Goal: Navigation & Orientation: Find specific page/section

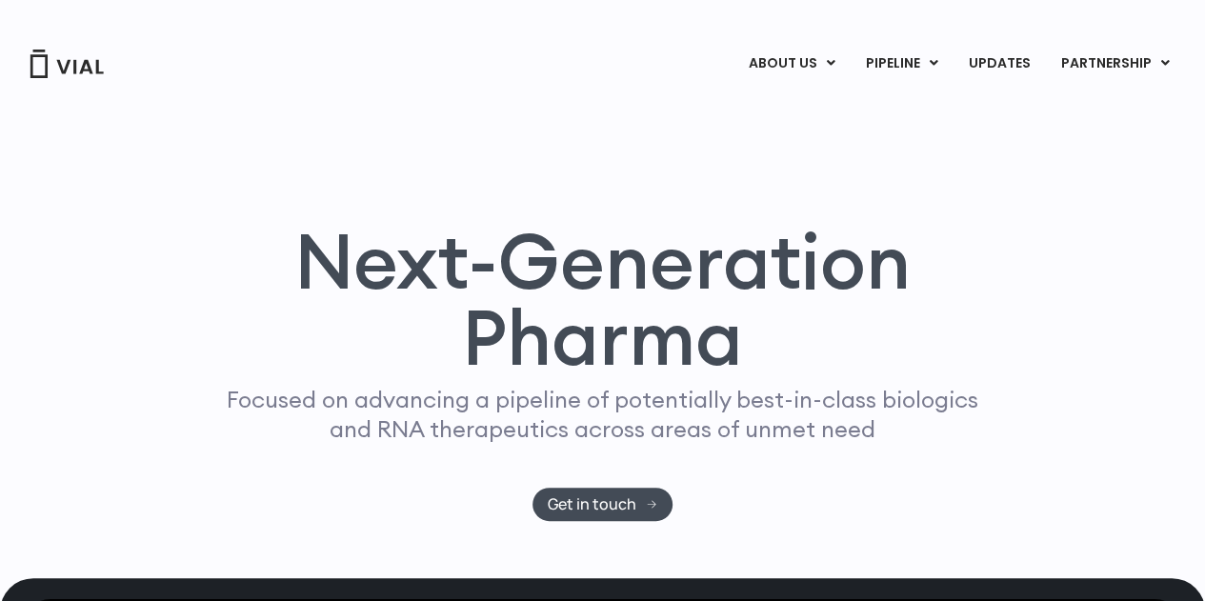
click at [908, 110] on link "TL1A HLE" at bounding box center [941, 111] width 167 height 30
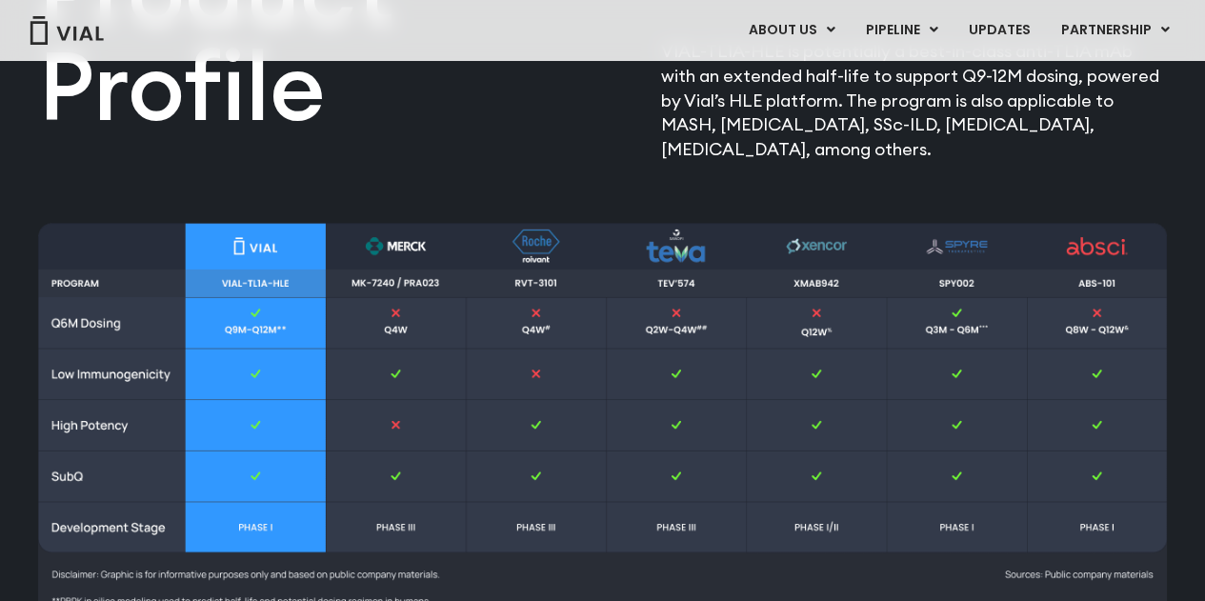
scroll to position [2272, 0]
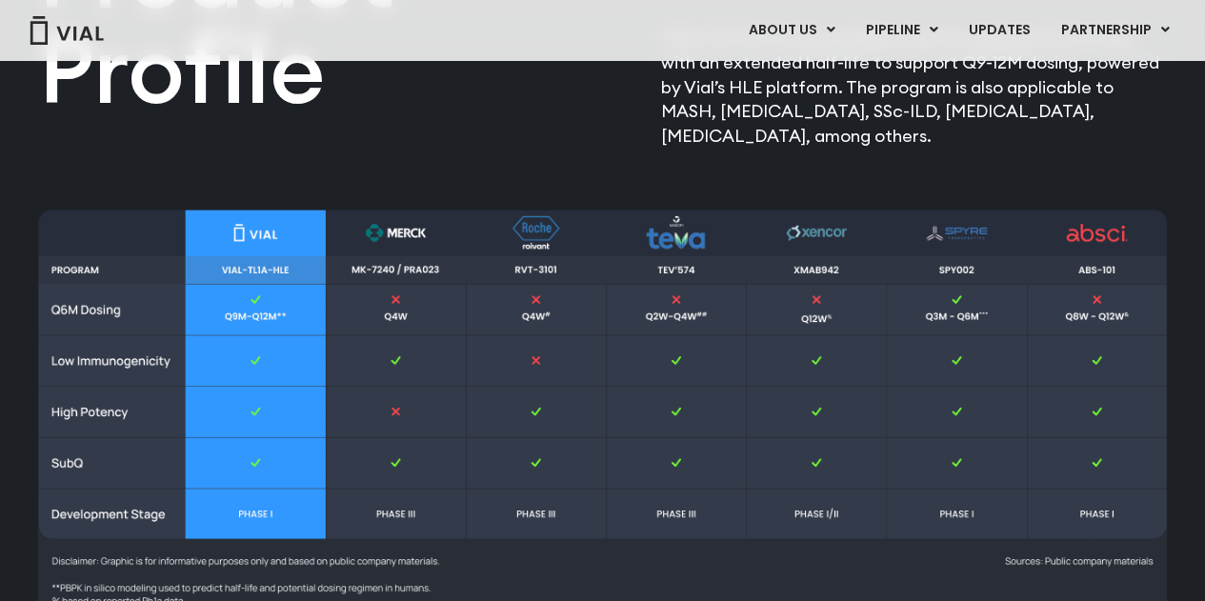
click at [810, 399] on img at bounding box center [602, 448] width 1129 height 476
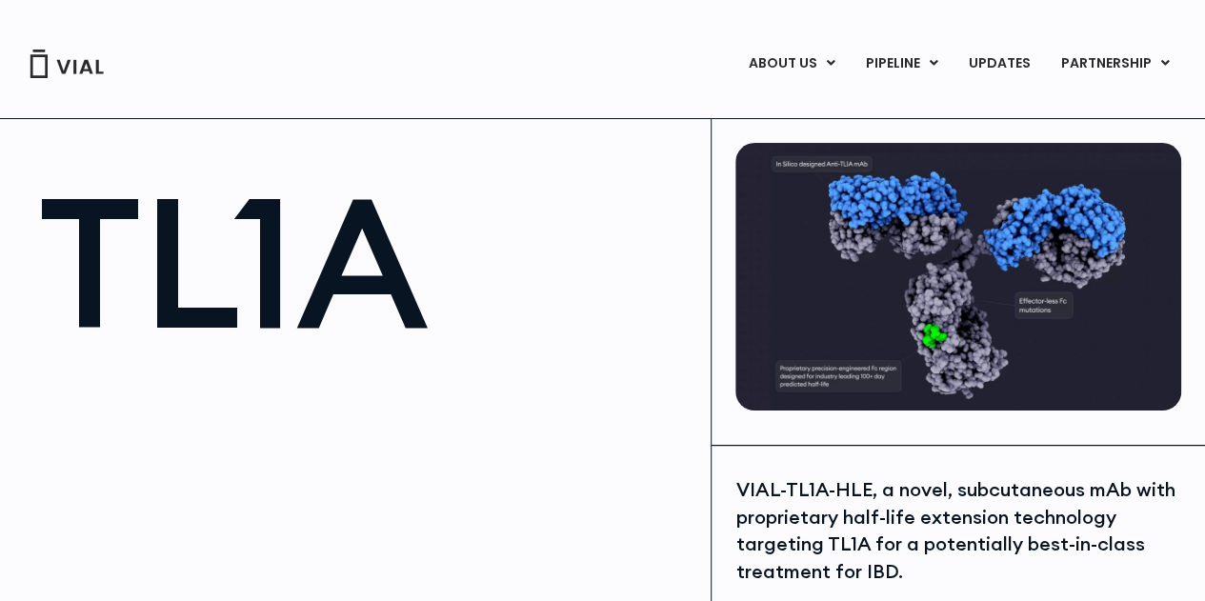
scroll to position [2, 0]
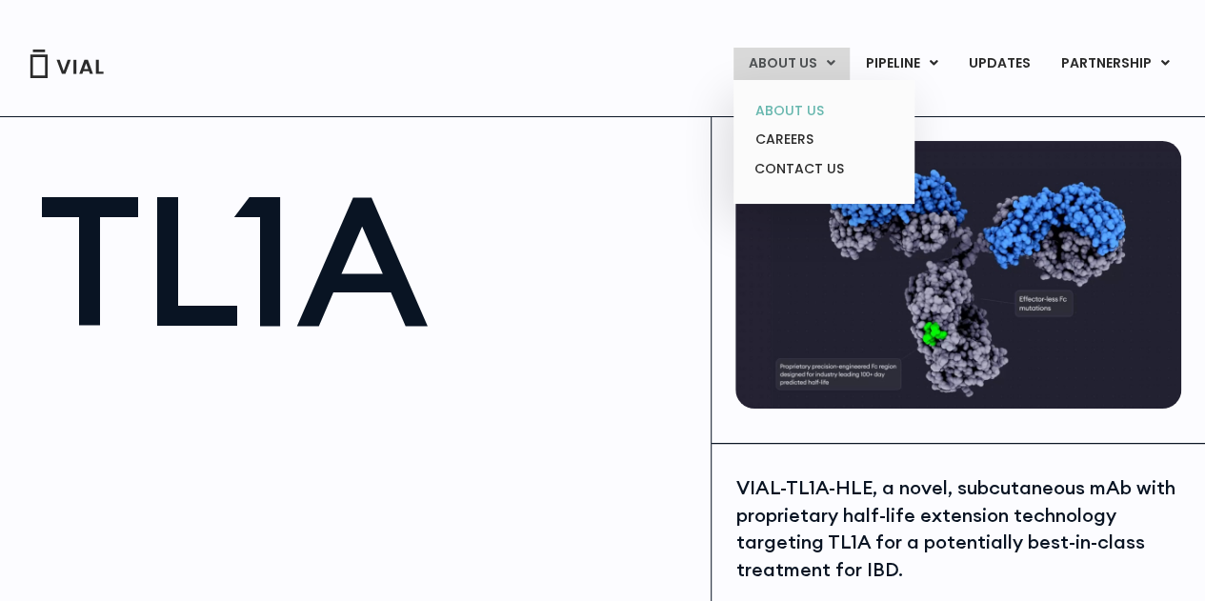
click at [800, 107] on link "ABOUT US" at bounding box center [823, 111] width 167 height 30
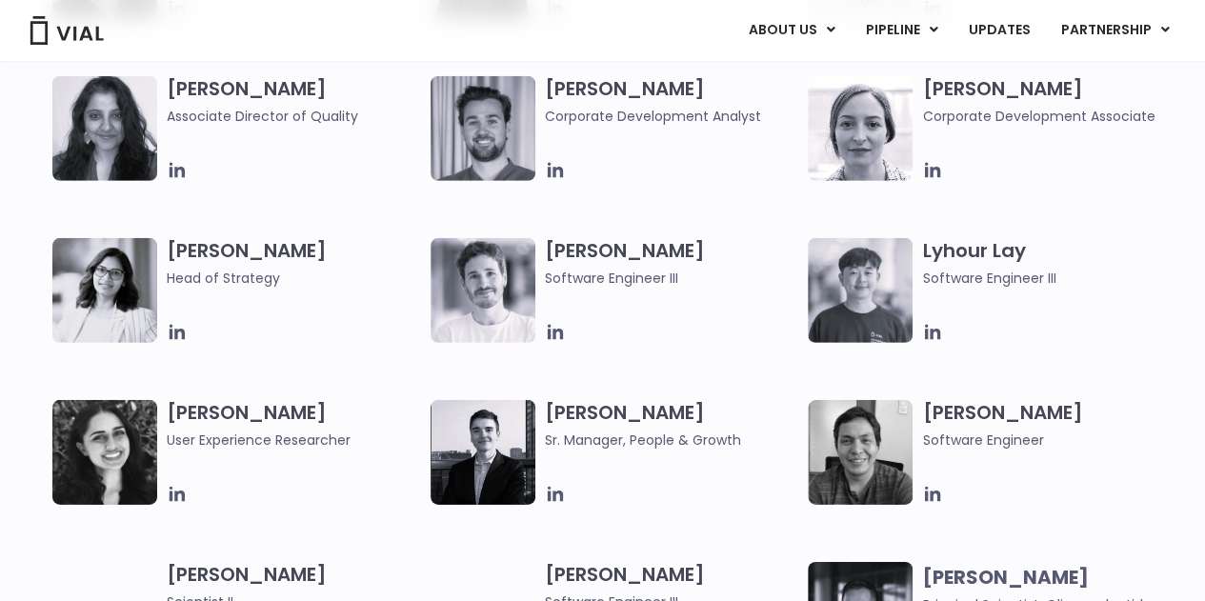
scroll to position [2756, 0]
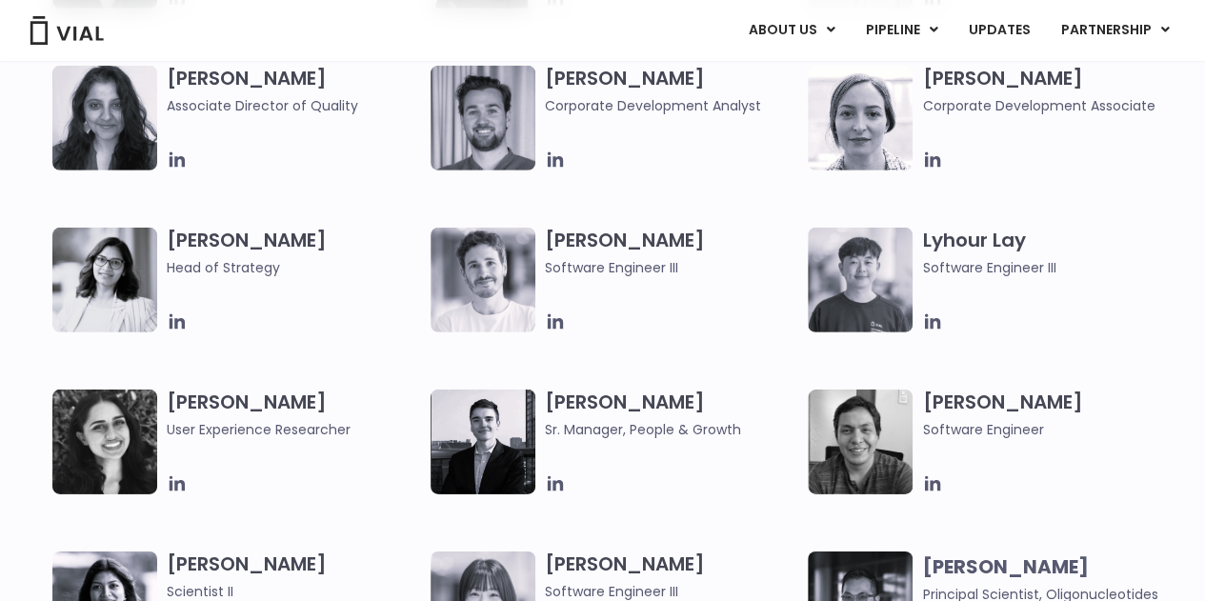
click at [114, 262] on img at bounding box center [104, 280] width 105 height 105
click at [180, 321] on icon at bounding box center [177, 321] width 15 height 15
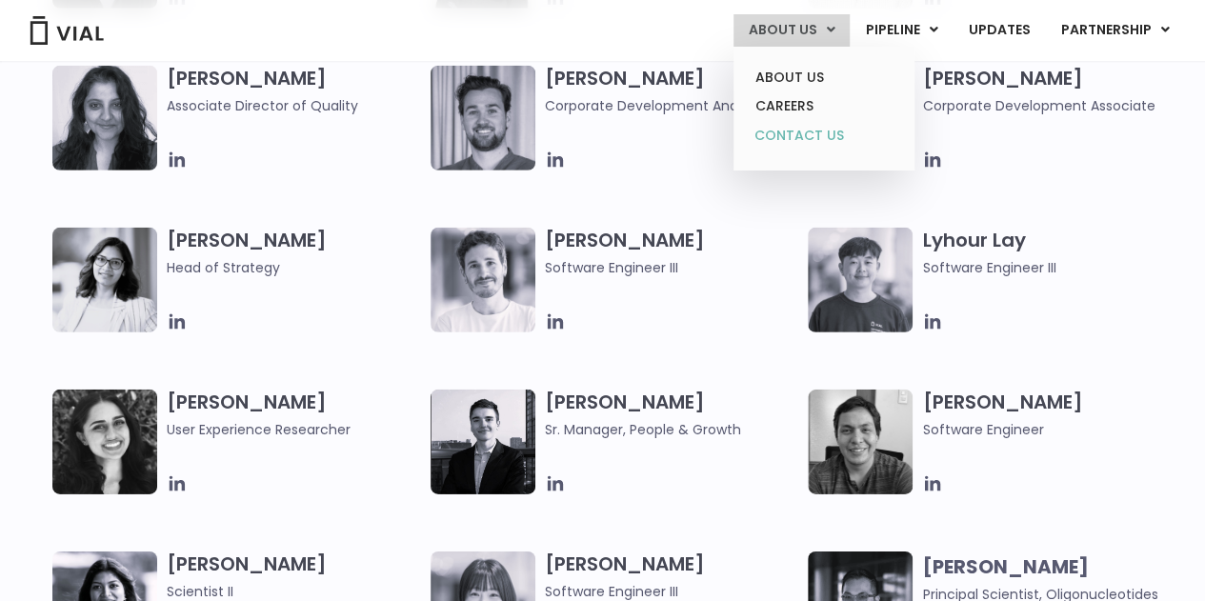
click at [789, 128] on link "CONTACT US" at bounding box center [823, 136] width 167 height 30
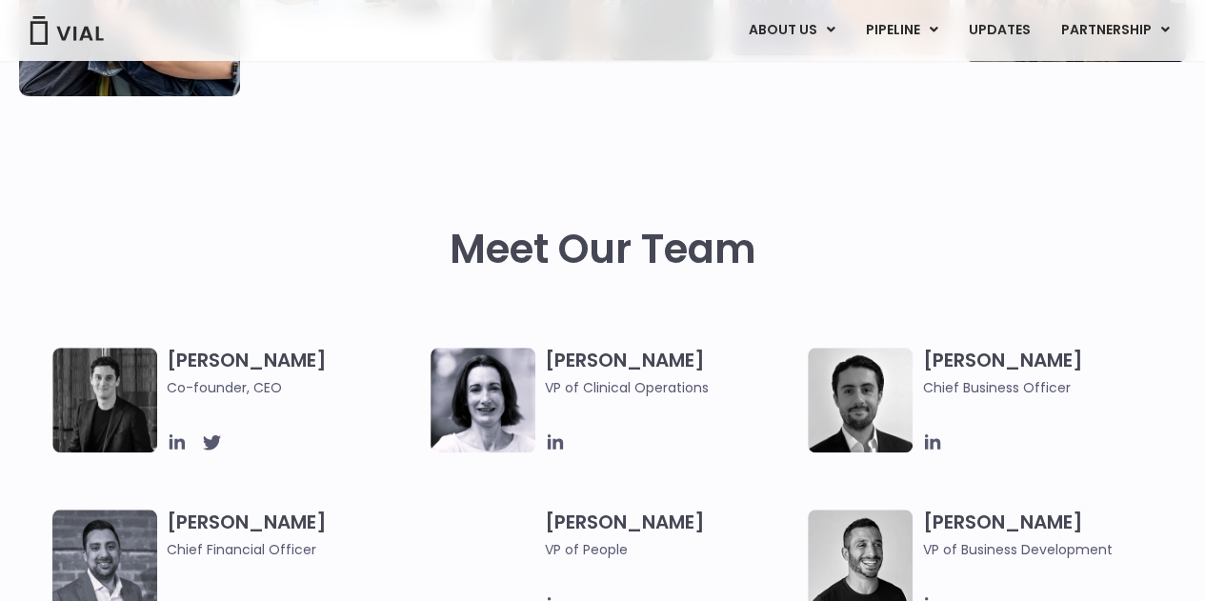
scroll to position [697, 0]
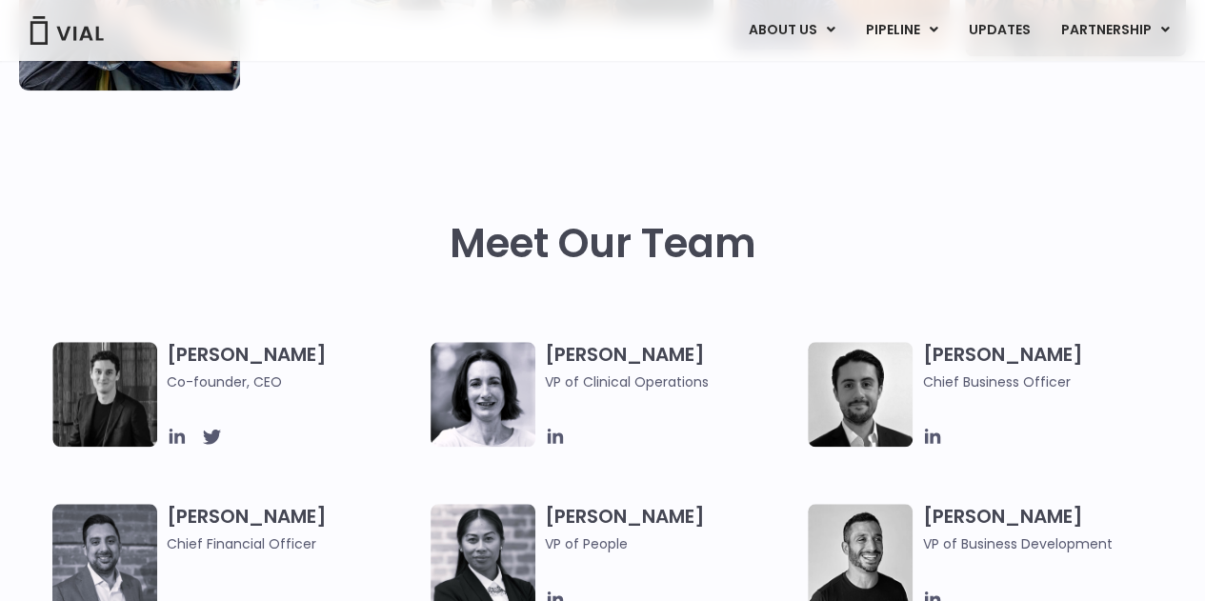
click at [95, 363] on img at bounding box center [104, 394] width 105 height 105
click at [168, 434] on icon at bounding box center [177, 436] width 21 height 21
